Goal: Complete application form: Complete application form

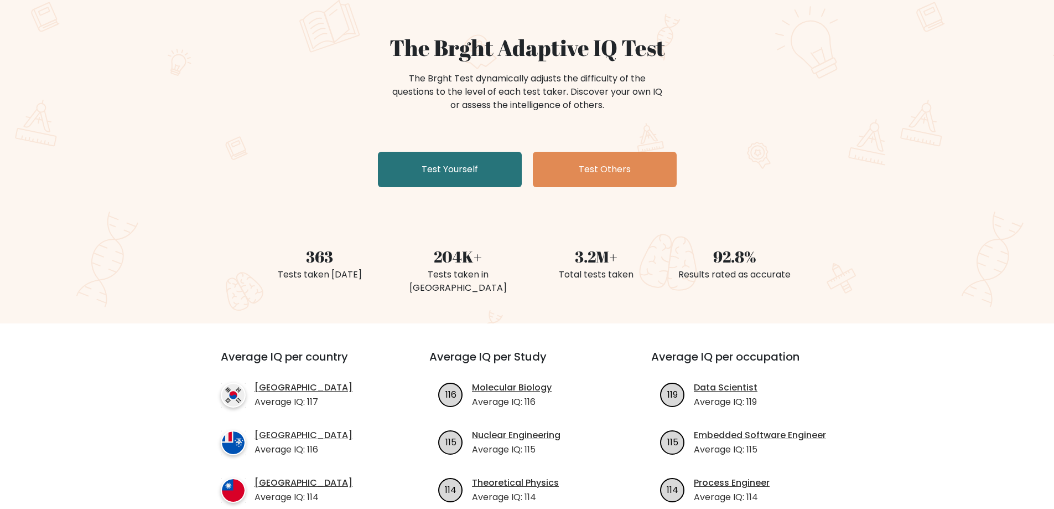
scroll to position [111, 0]
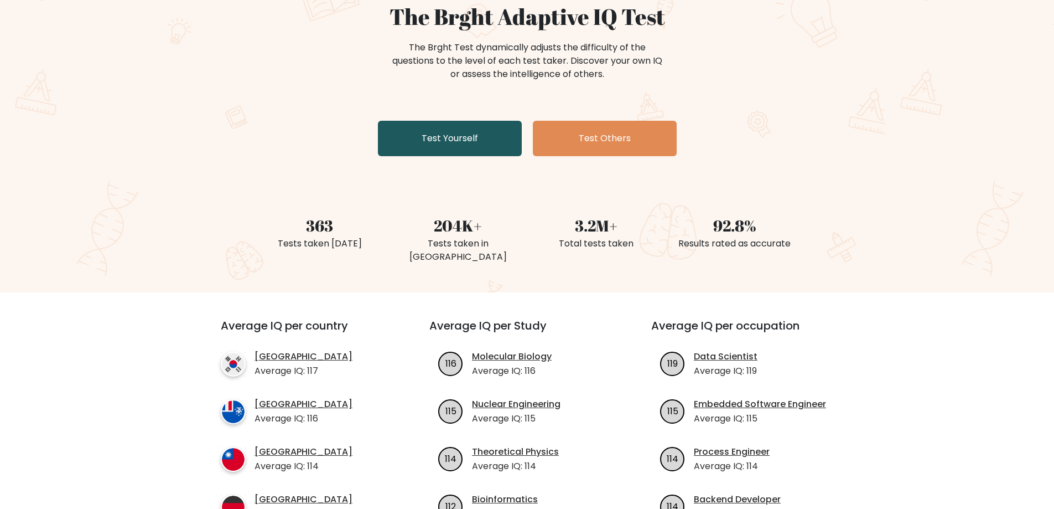
click at [450, 146] on link "Test Yourself" at bounding box center [450, 138] width 144 height 35
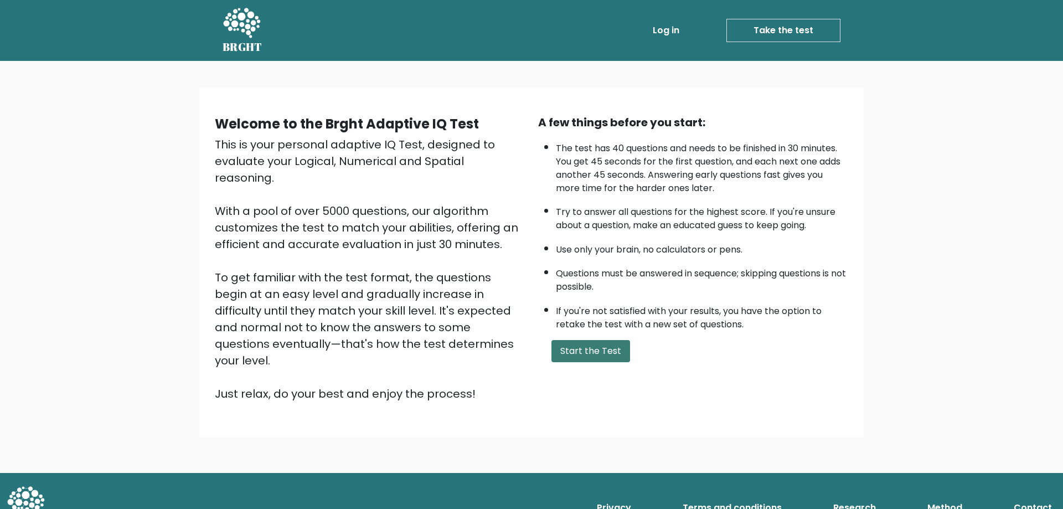
click at [590, 347] on button "Start the Test" at bounding box center [590, 351] width 79 height 22
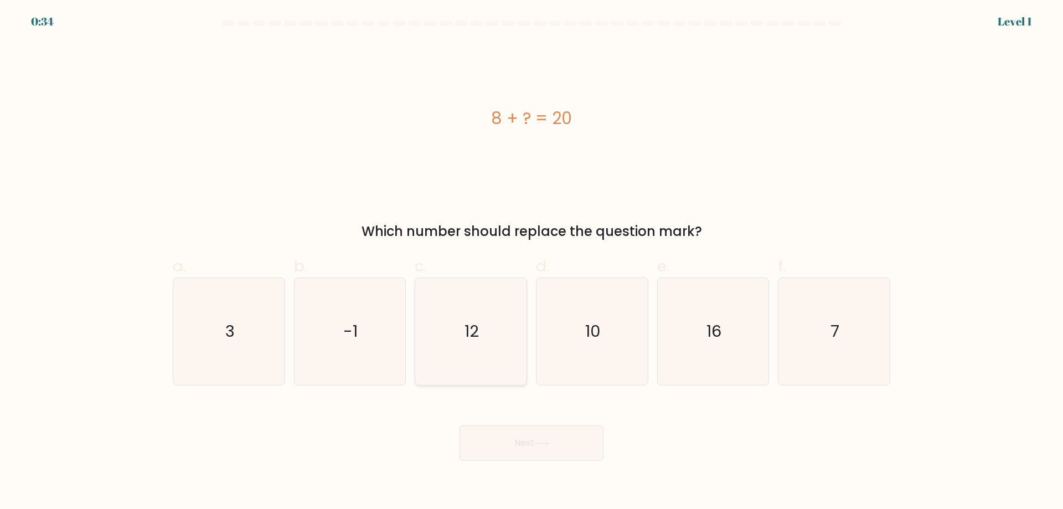
click at [474, 327] on text "12" at bounding box center [472, 331] width 14 height 22
click at [531, 262] on input "c. 12" at bounding box center [531, 258] width 1 height 7
radio input "true"
click at [566, 442] on button "Next" at bounding box center [531, 442] width 144 height 35
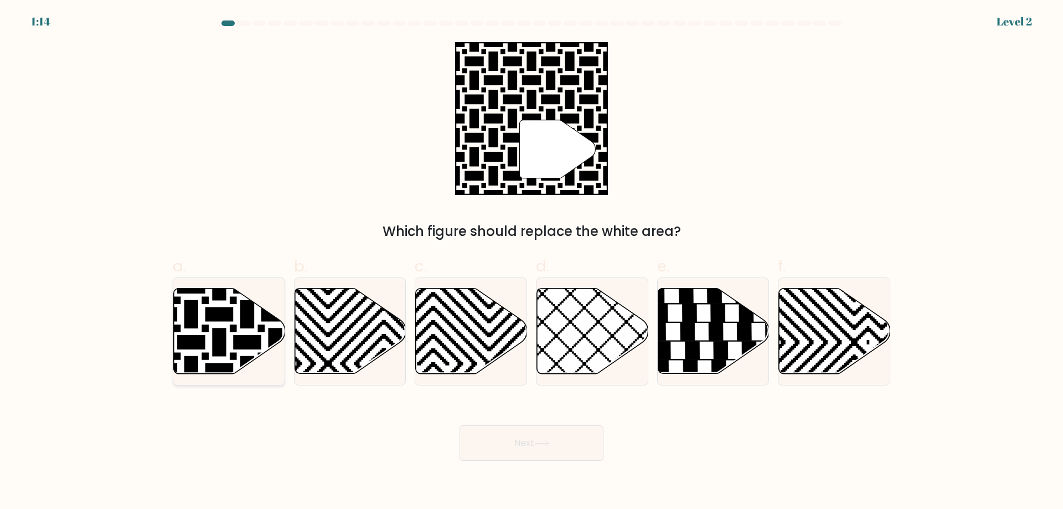
click at [248, 304] on icon at bounding box center [191, 286] width 224 height 224
click at [531, 262] on input "a." at bounding box center [531, 258] width 1 height 7
radio input "true"
click at [567, 448] on button "Next" at bounding box center [531, 442] width 144 height 35
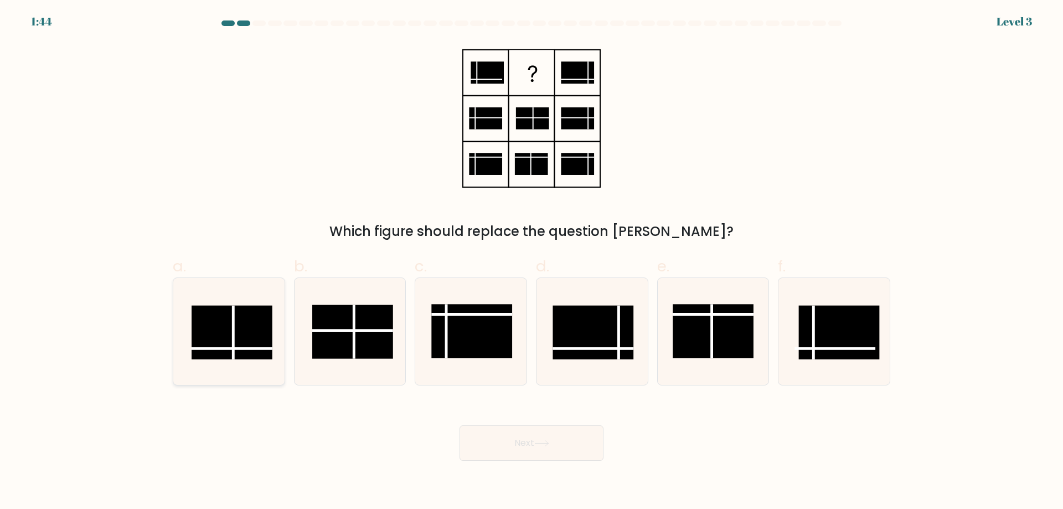
click at [247, 338] on rect at bounding box center [232, 333] width 81 height 54
click at [531, 262] on input "a." at bounding box center [531, 258] width 1 height 7
radio input "true"
click at [539, 448] on button "Next" at bounding box center [531, 442] width 144 height 35
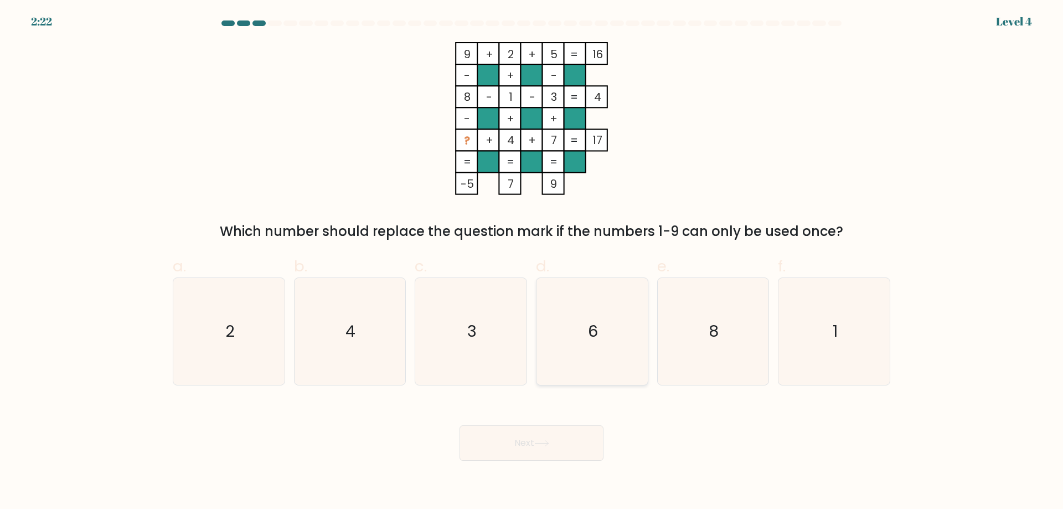
click at [579, 348] on icon "6" at bounding box center [592, 331] width 107 height 107
click at [532, 262] on input "d. 6" at bounding box center [531, 258] width 1 height 7
radio input "true"
drag, startPoint x: 422, startPoint y: 353, endPoint x: 428, endPoint y: 355, distance: 6.5
click at [423, 354] on icon "3" at bounding box center [470, 331] width 107 height 107
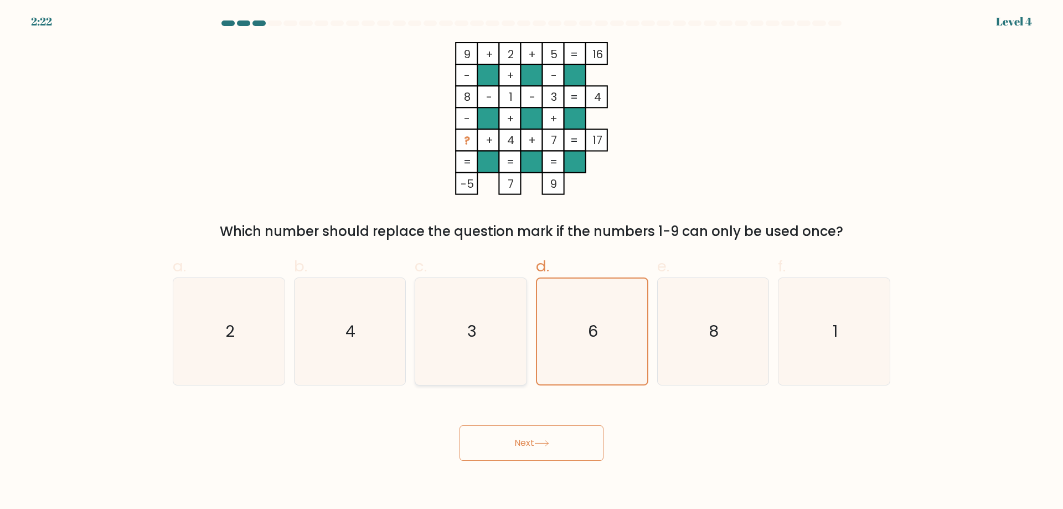
click at [531, 262] on input "c. 3" at bounding box center [531, 258] width 1 height 7
radio input "true"
click at [522, 447] on button "Next" at bounding box center [531, 442] width 144 height 35
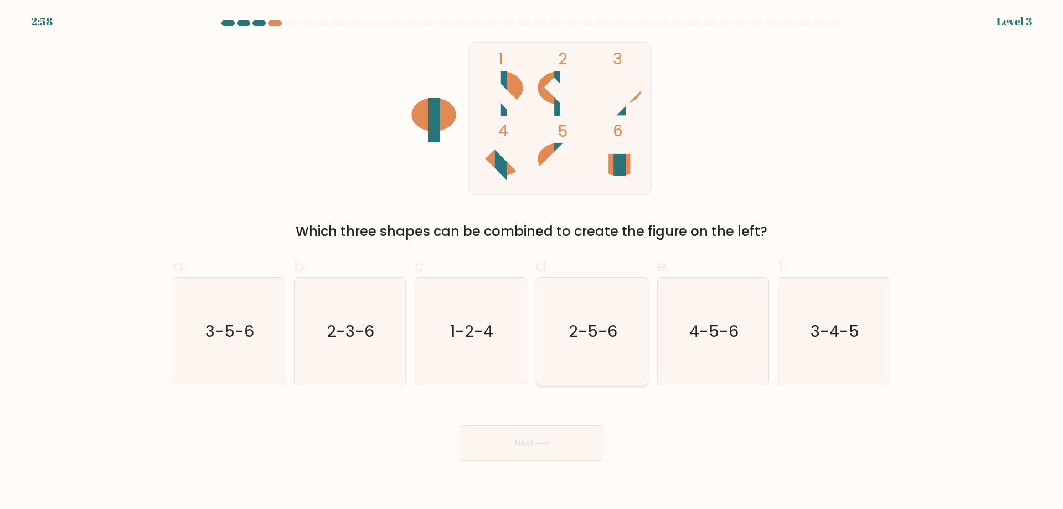
click at [561, 339] on icon "2-5-6" at bounding box center [592, 331] width 107 height 107
click at [532, 262] on input "d. 2-5-6" at bounding box center [531, 258] width 1 height 7
radio input "true"
click at [568, 431] on button "Next" at bounding box center [531, 442] width 144 height 35
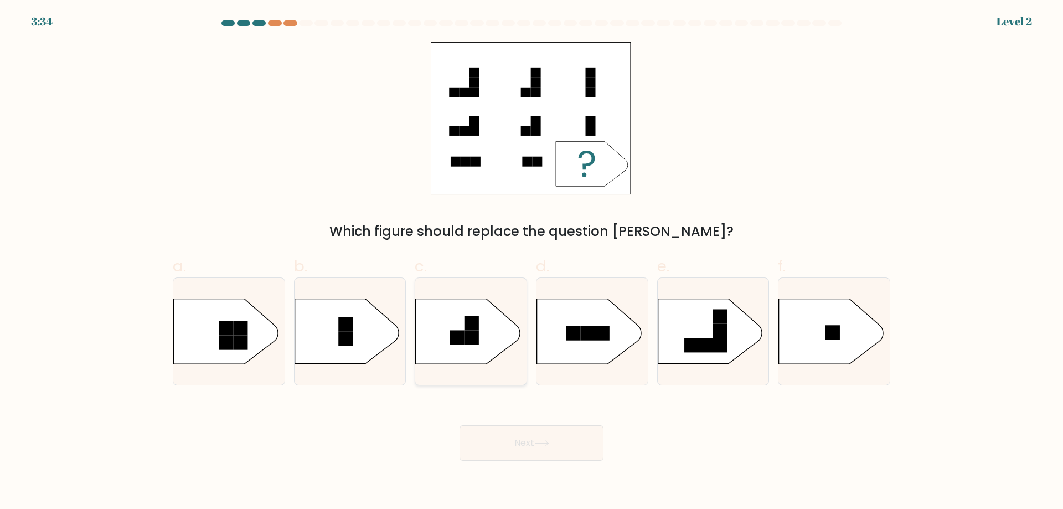
click at [456, 338] on rect at bounding box center [457, 337] width 14 height 14
click at [531, 262] on input "c." at bounding box center [531, 258] width 1 height 7
radio input "true"
click at [583, 468] on body "3:34 Level 2 a." at bounding box center [531, 254] width 1063 height 509
click at [578, 459] on button "Next" at bounding box center [531, 442] width 144 height 35
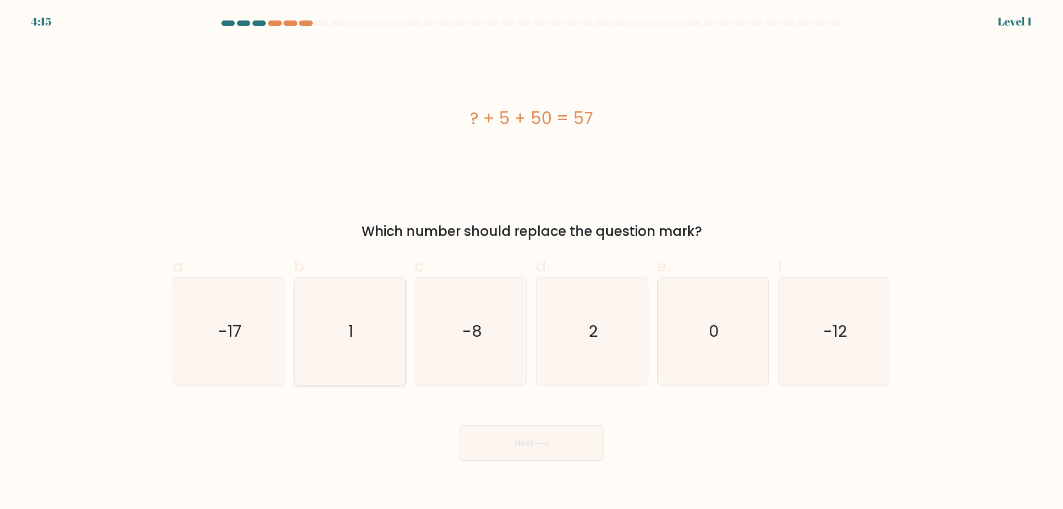
drag, startPoint x: 364, startPoint y: 334, endPoint x: 377, endPoint y: 343, distance: 16.4
click at [372, 338] on icon "1" at bounding box center [349, 331] width 107 height 107
click at [531, 262] on input "b. 1" at bounding box center [531, 258] width 1 height 7
radio input "true"
click at [591, 325] on text "2" at bounding box center [592, 331] width 9 height 22
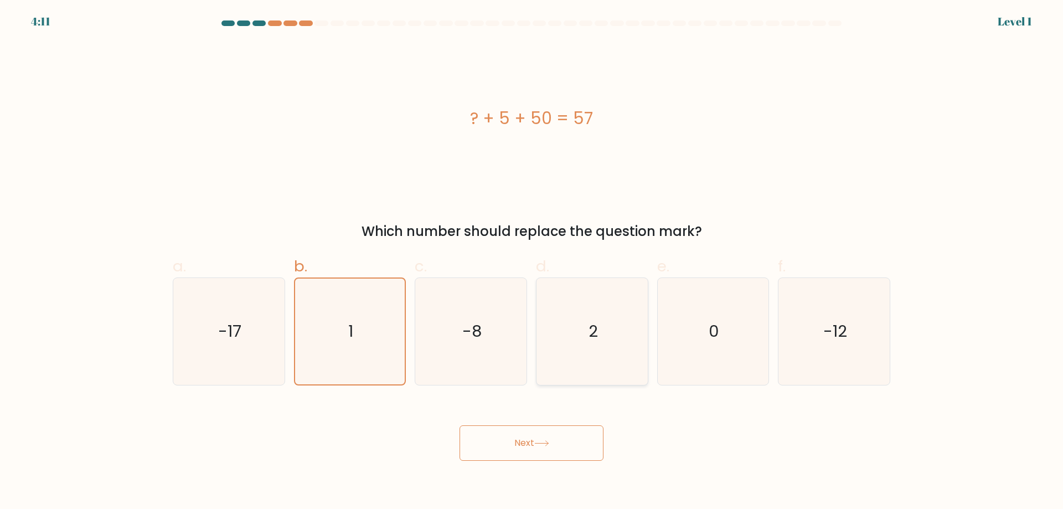
click at [532, 262] on input "d. 2" at bounding box center [531, 258] width 1 height 7
radio input "true"
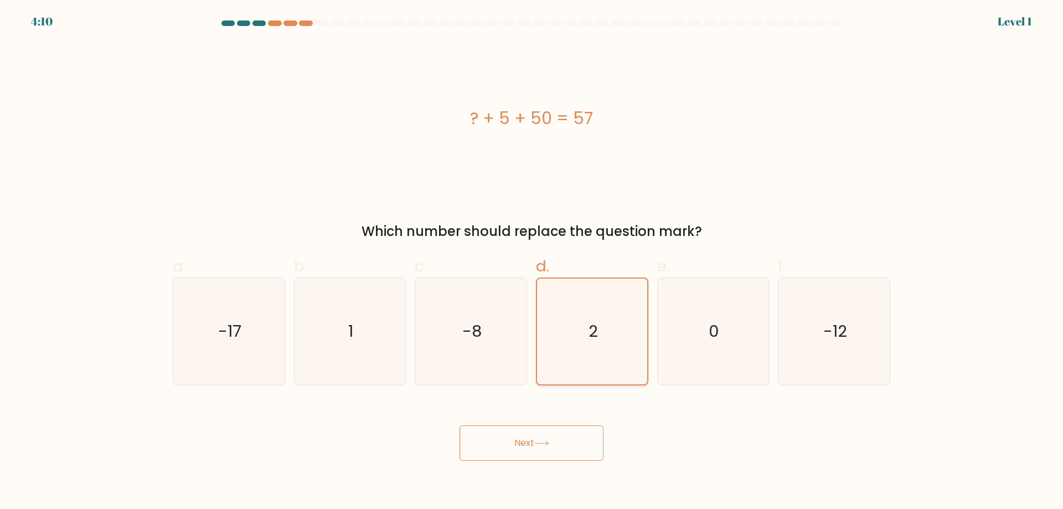
click at [589, 321] on text "2" at bounding box center [592, 331] width 9 height 22
click at [532, 262] on input "d. 2" at bounding box center [531, 258] width 1 height 7
click at [547, 446] on icon at bounding box center [541, 443] width 15 height 6
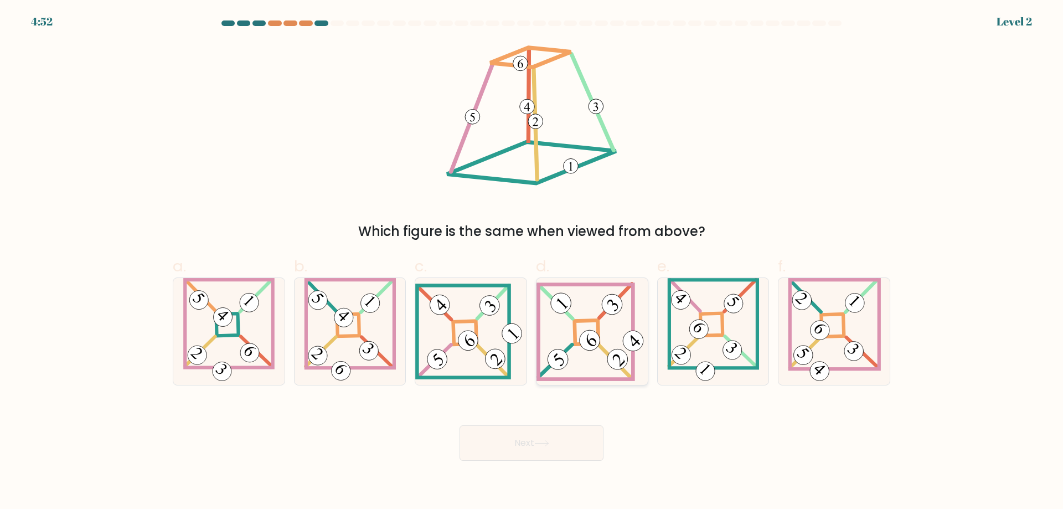
click at [571, 310] on icon at bounding box center [591, 331] width 111 height 99
click at [532, 262] on input "d." at bounding box center [531, 258] width 1 height 7
radio input "true"
click at [576, 419] on div "Next" at bounding box center [531, 430] width 731 height 62
click at [576, 427] on button "Next" at bounding box center [531, 442] width 144 height 35
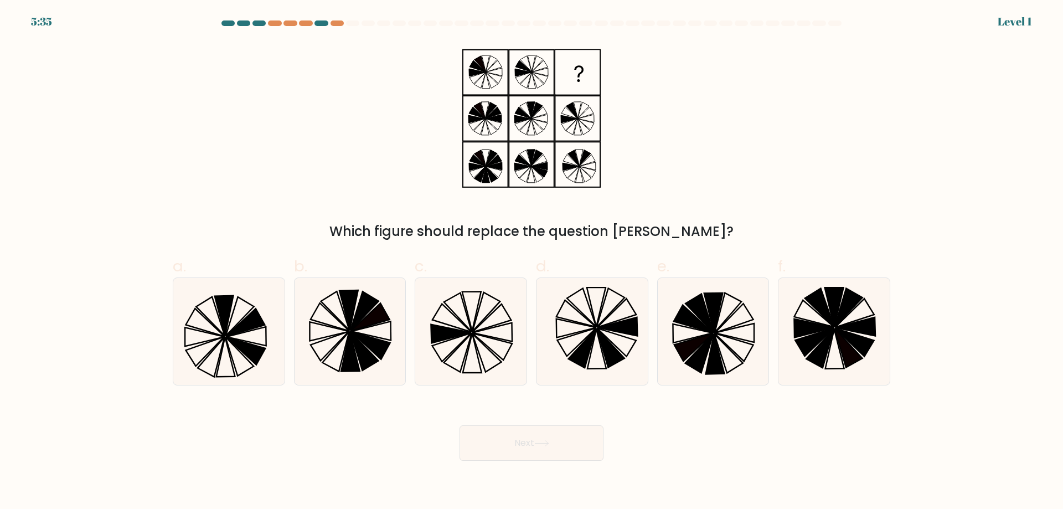
drag, startPoint x: 561, startPoint y: 367, endPoint x: 578, endPoint y: 446, distance: 81.1
click at [578, 448] on button "Next" at bounding box center [531, 442] width 144 height 35
click at [457, 333] on icon at bounding box center [451, 333] width 40 height 19
click at [531, 262] on input "c." at bounding box center [531, 258] width 1 height 7
radio input "true"
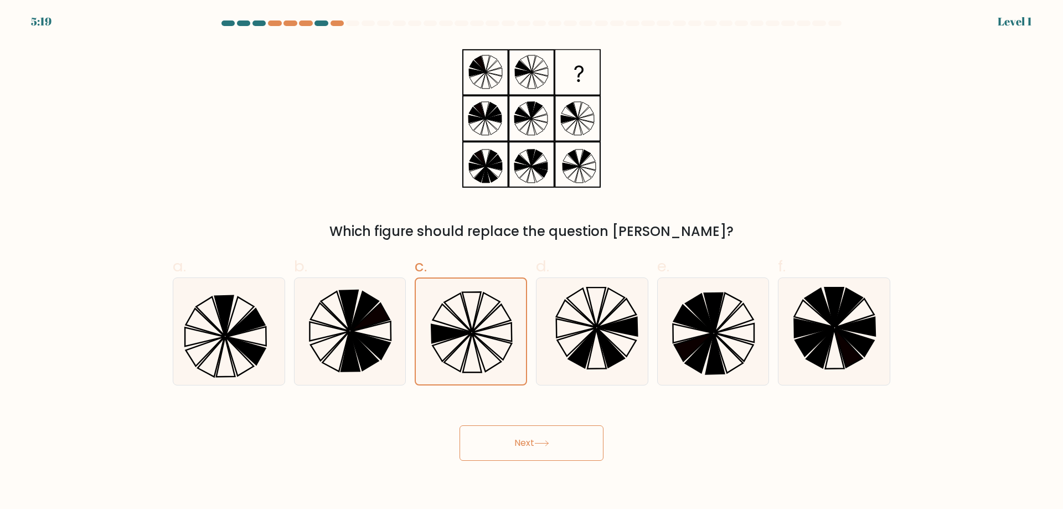
click at [522, 446] on button "Next" at bounding box center [531, 442] width 144 height 35
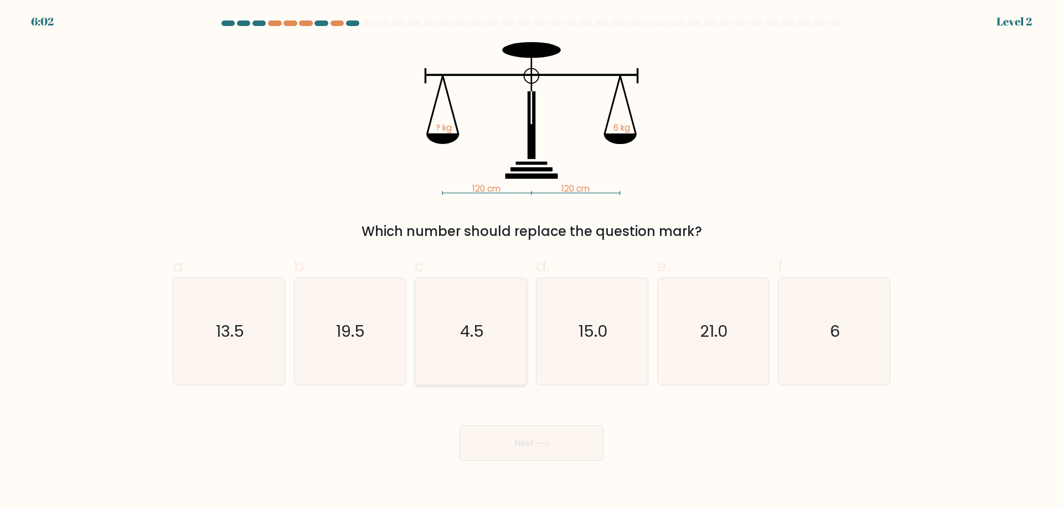
click at [487, 322] on icon "4.5" at bounding box center [470, 331] width 107 height 107
click at [531, 262] on input "c. 4.5" at bounding box center [531, 258] width 1 height 7
radio input "true"
click at [514, 437] on button "Next" at bounding box center [531, 442] width 144 height 35
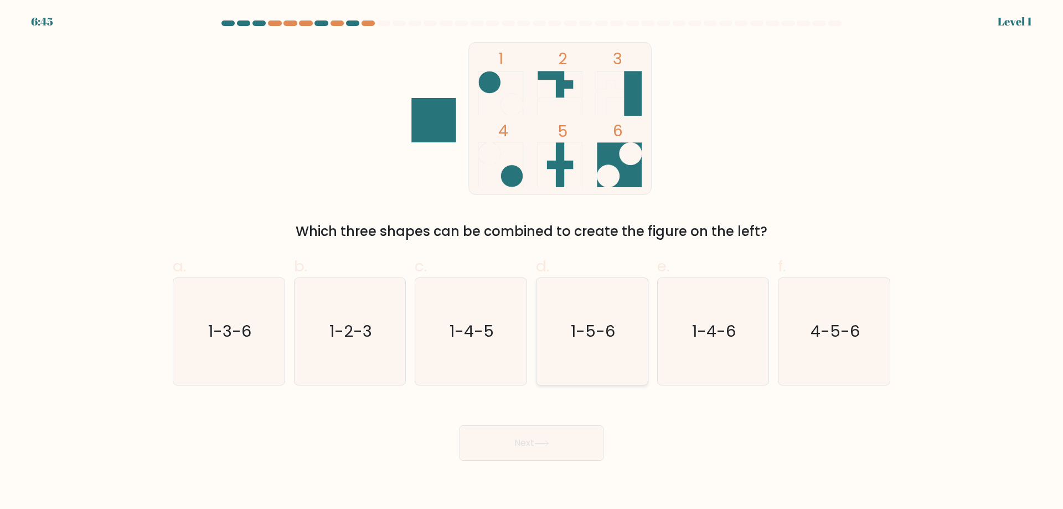
click at [590, 321] on text "1-5-6" at bounding box center [593, 331] width 44 height 22
click at [532, 262] on input "d. 1-5-6" at bounding box center [531, 258] width 1 height 7
radio input "true"
click at [569, 421] on div "Next" at bounding box center [531, 430] width 731 height 62
click at [571, 440] on button "Next" at bounding box center [531, 442] width 144 height 35
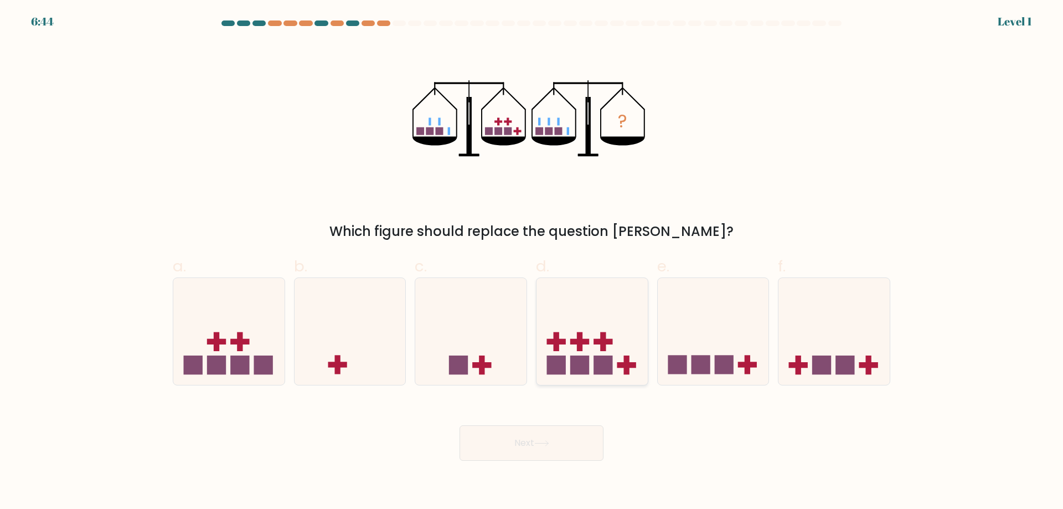
click at [568, 382] on div at bounding box center [592, 331] width 112 height 108
click at [532, 262] on input "d." at bounding box center [531, 258] width 1 height 7
radio input "true"
click at [558, 441] on button "Next" at bounding box center [531, 442] width 144 height 35
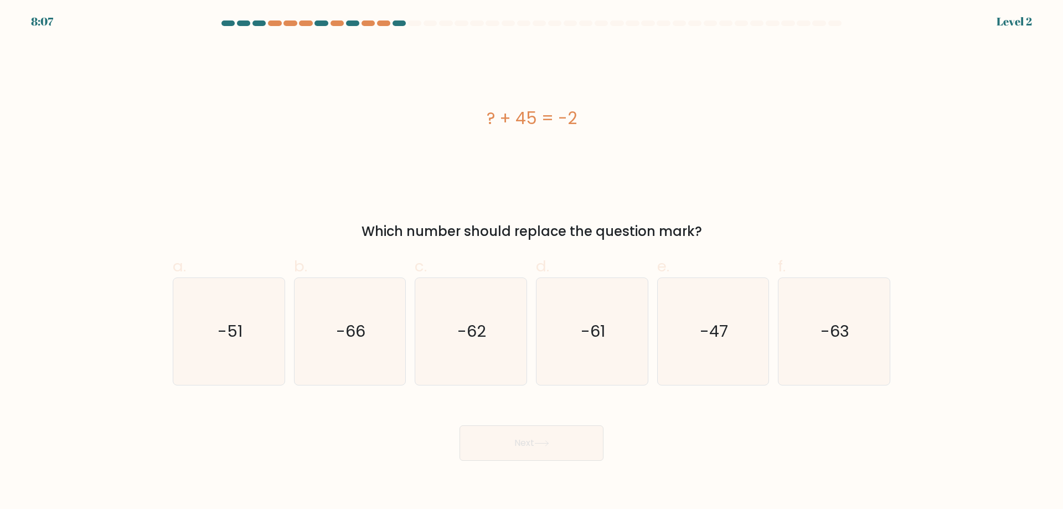
drag, startPoint x: 475, startPoint y: 348, endPoint x: 513, endPoint y: 395, distance: 60.7
click at [476, 347] on icon "-62" at bounding box center [470, 331] width 107 height 107
click at [531, 262] on input "c. -62" at bounding box center [531, 258] width 1 height 7
radio input "true"
click at [553, 447] on button "Next" at bounding box center [531, 442] width 144 height 35
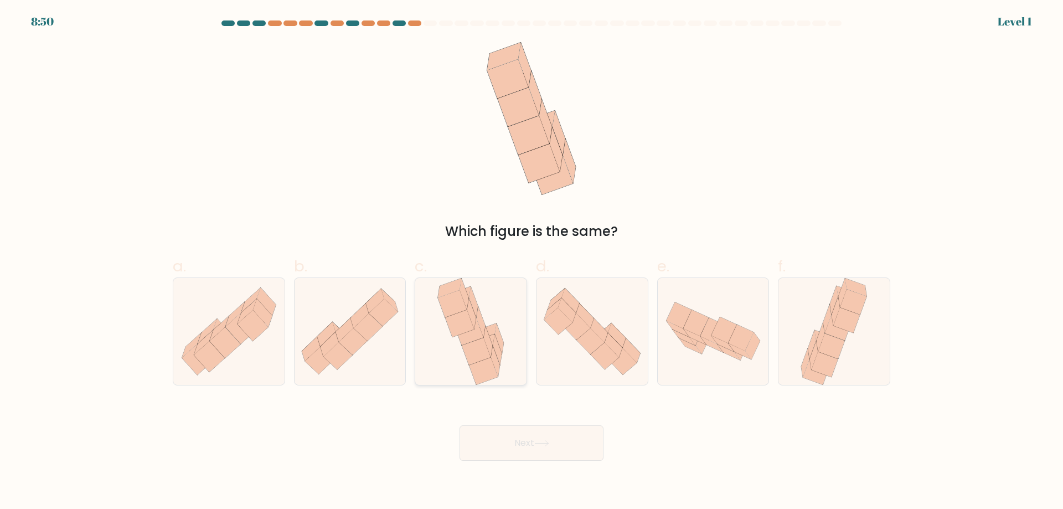
click at [498, 345] on icon at bounding box center [497, 349] width 9 height 30
click at [531, 262] on input "c." at bounding box center [531, 258] width 1 height 7
radio input "true"
click at [557, 447] on button "Next" at bounding box center [531, 442] width 144 height 35
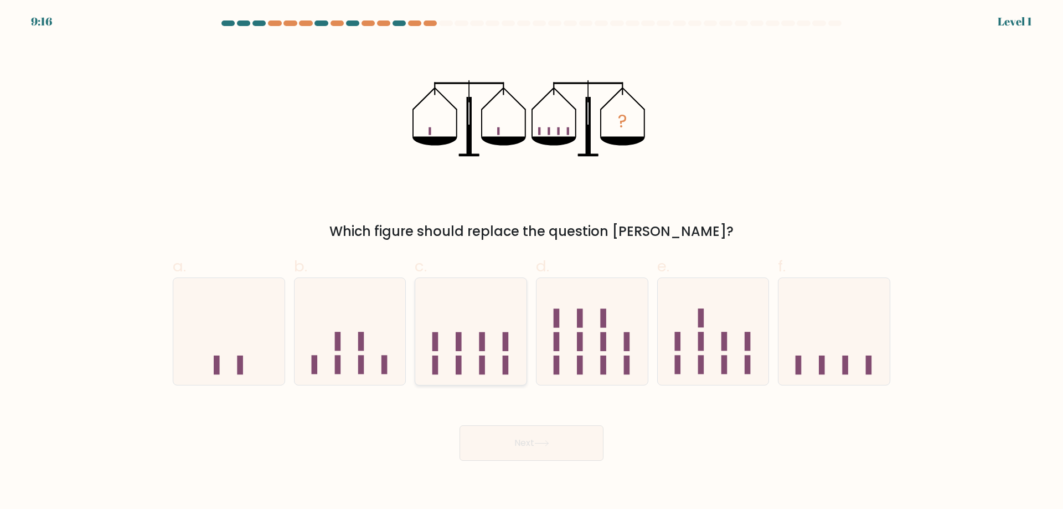
click at [474, 333] on icon at bounding box center [470, 331] width 111 height 92
click at [531, 262] on input "c." at bounding box center [531, 258] width 1 height 7
radio input "true"
click at [529, 448] on button "Next" at bounding box center [531, 442] width 144 height 35
